Goal: Find specific page/section: Find specific page/section

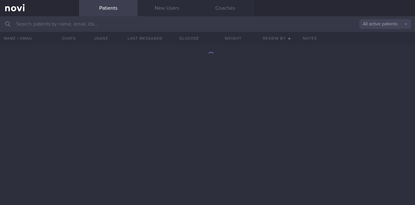
click at [75, 16] on input "text" at bounding box center [207, 24] width 415 height 16
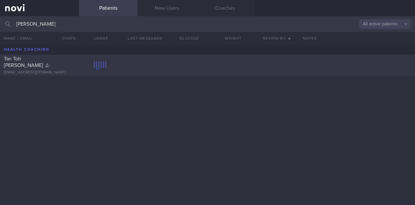
type input "[PERSON_NAME]"
click at [173, 66] on div "Tan Toh [PERSON_NAME] [EMAIL_ADDRESS][DOMAIN_NAME]" at bounding box center [207, 64] width 415 height 21
select select "7"
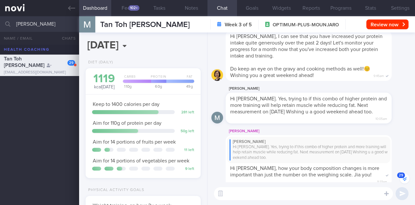
scroll to position [-1225, 0]
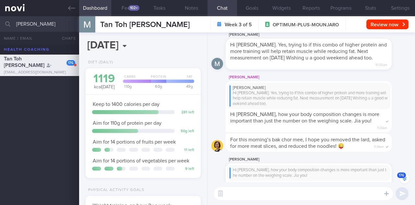
click at [407, 179] on button "176" at bounding box center [405, 178] width 10 height 10
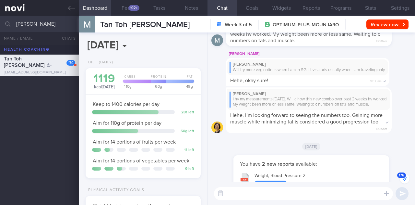
scroll to position [0, 0]
